Goal: Unclear: Browse casually

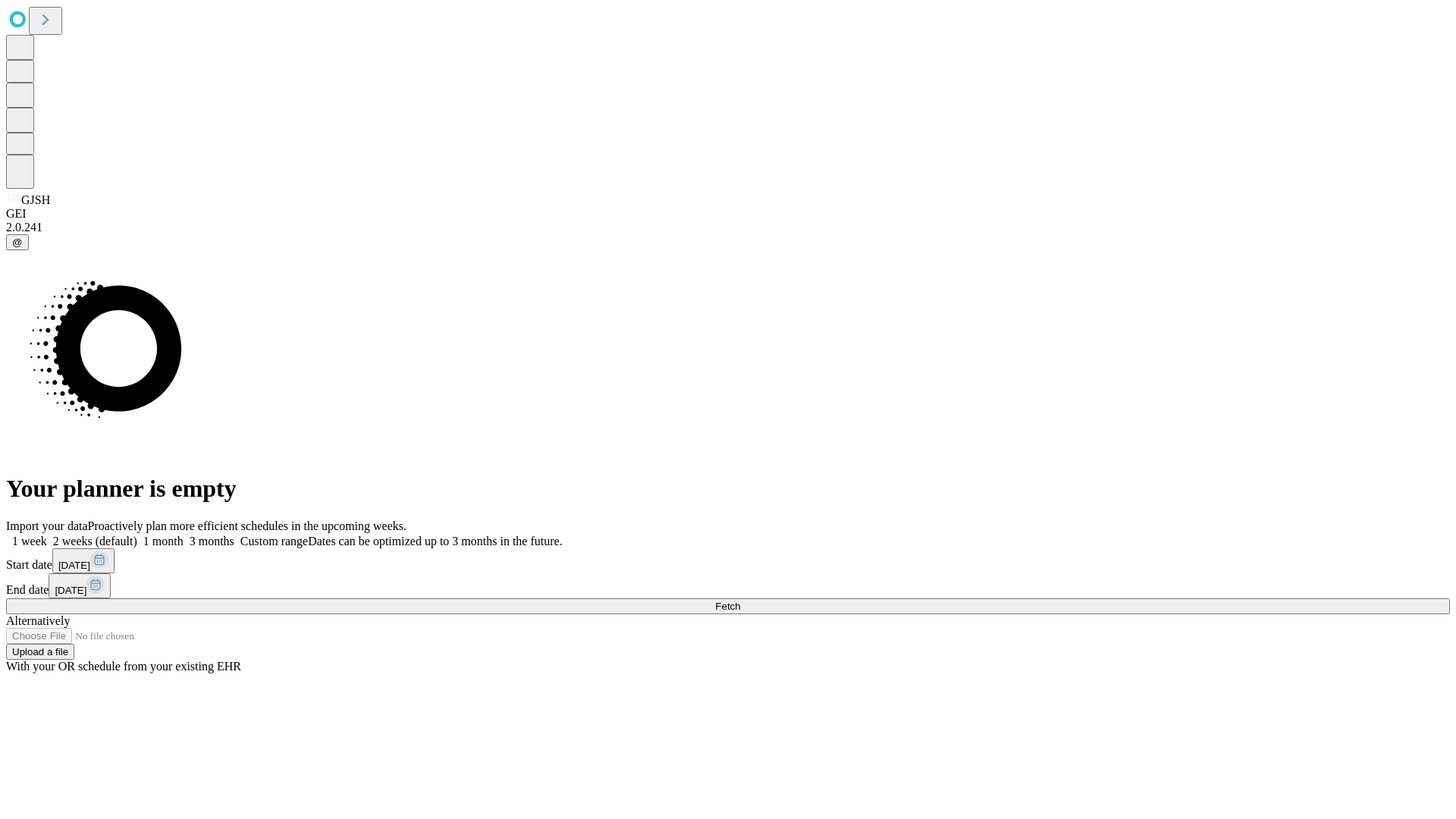
click at [740, 601] on span "Fetch" at bounding box center [727, 606] width 25 height 11
